Goal: Navigation & Orientation: Find specific page/section

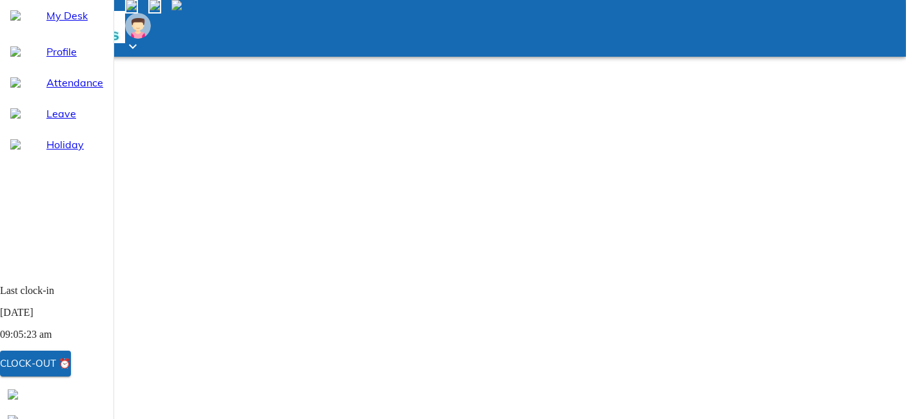
select select "8"
click at [88, 23] on span "My Desk" at bounding box center [74, 15] width 57 height 15
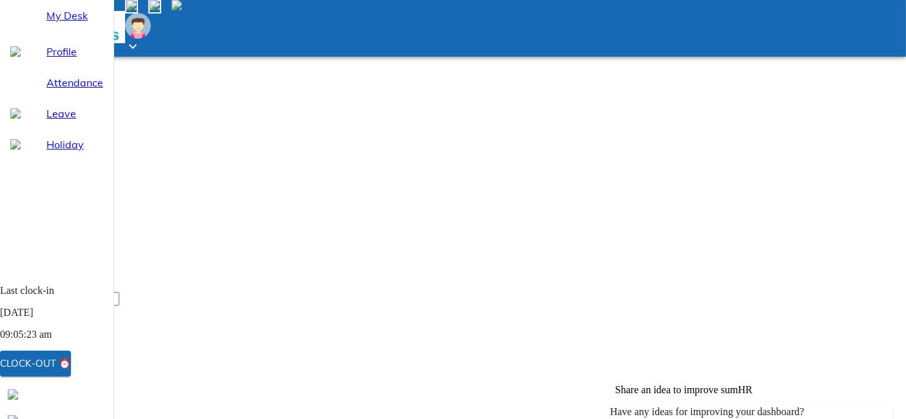
scroll to position [0, 0]
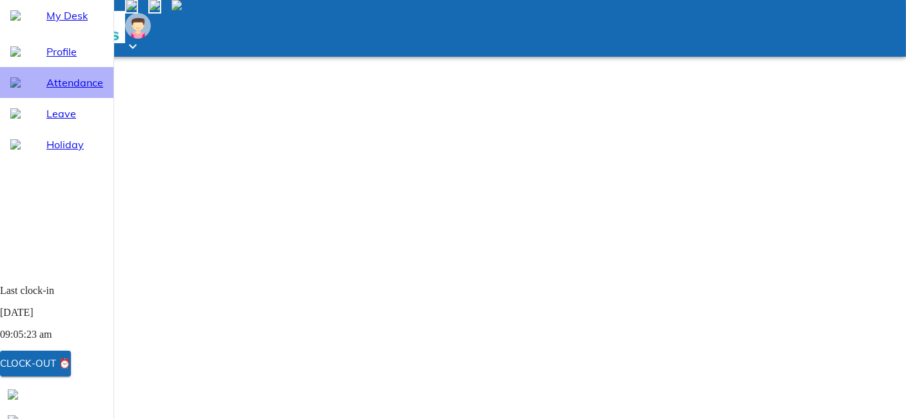
click at [64, 90] on span "Attendance" at bounding box center [74, 82] width 57 height 15
select select "8"
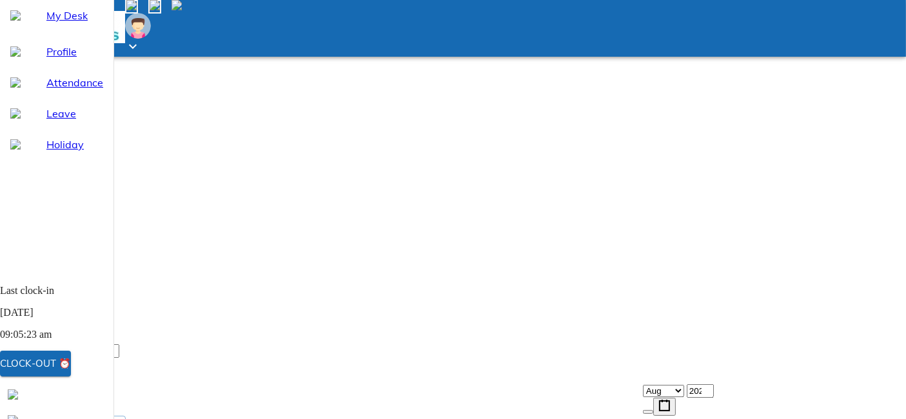
scroll to position [79, 0]
click at [72, 121] on span "Leave" at bounding box center [74, 113] width 57 height 15
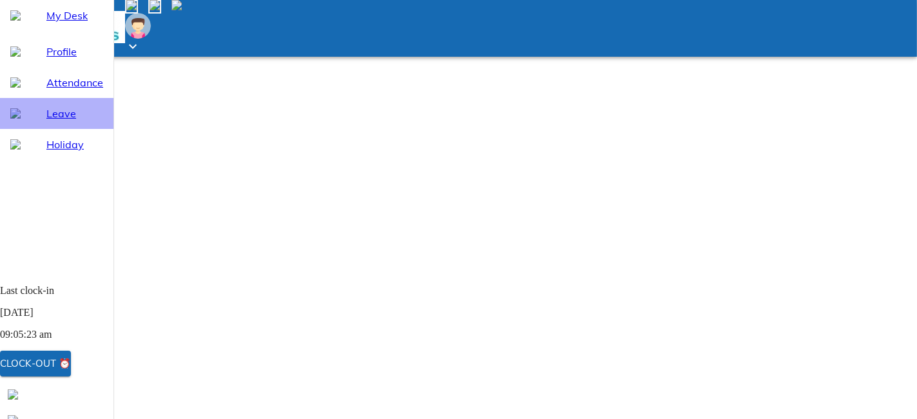
select select "8"
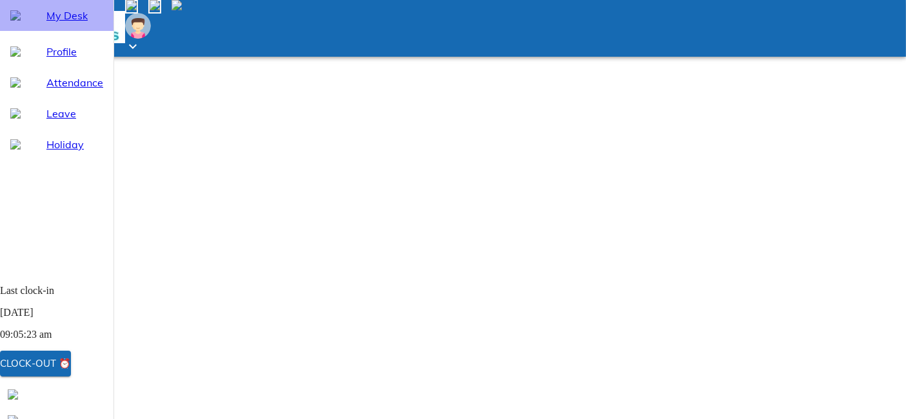
click at [92, 23] on span "My Desk" at bounding box center [74, 15] width 57 height 15
